Goal: Task Accomplishment & Management: Manage account settings

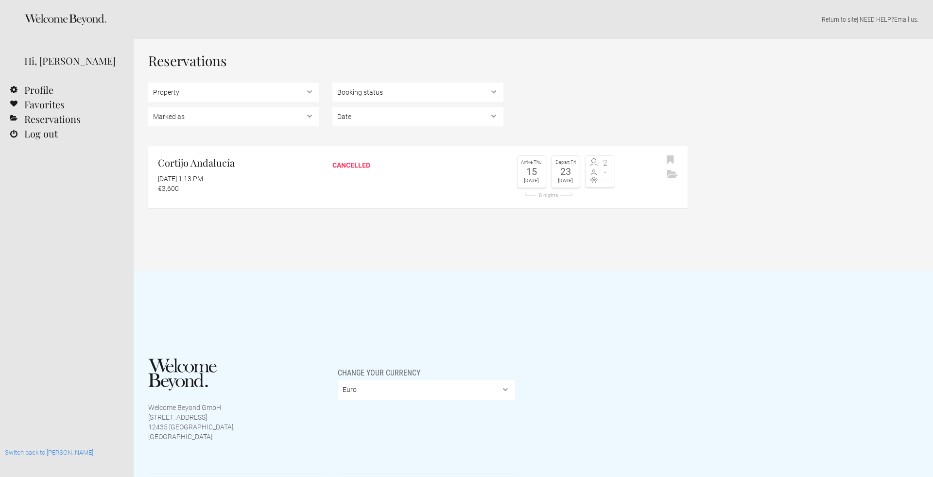
select select "EUR"
click at [34, 89] on link "Profile" at bounding box center [67, 90] width 134 height 15
select select "EUR"
click at [30, 454] on link "Switch back to [PERSON_NAME]" at bounding box center [49, 452] width 88 height 7
